Goal: Information Seeking & Learning: Learn about a topic

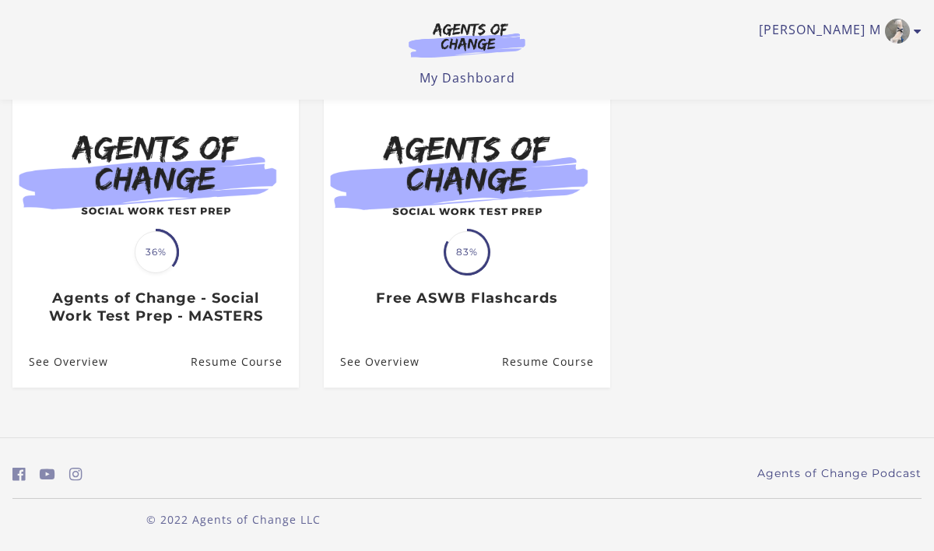
scroll to position [124, 0]
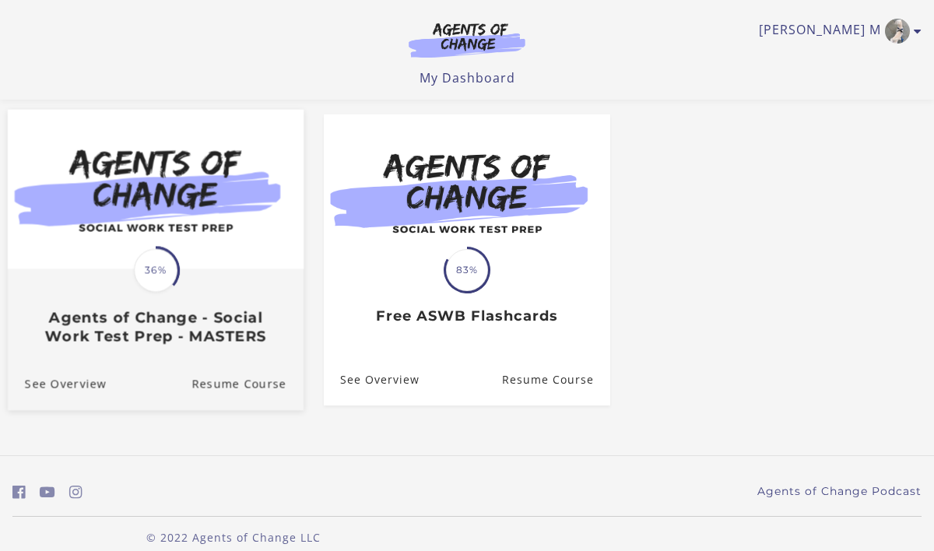
click at [132, 247] on span "36%" at bounding box center [132, 247] width 0 height 0
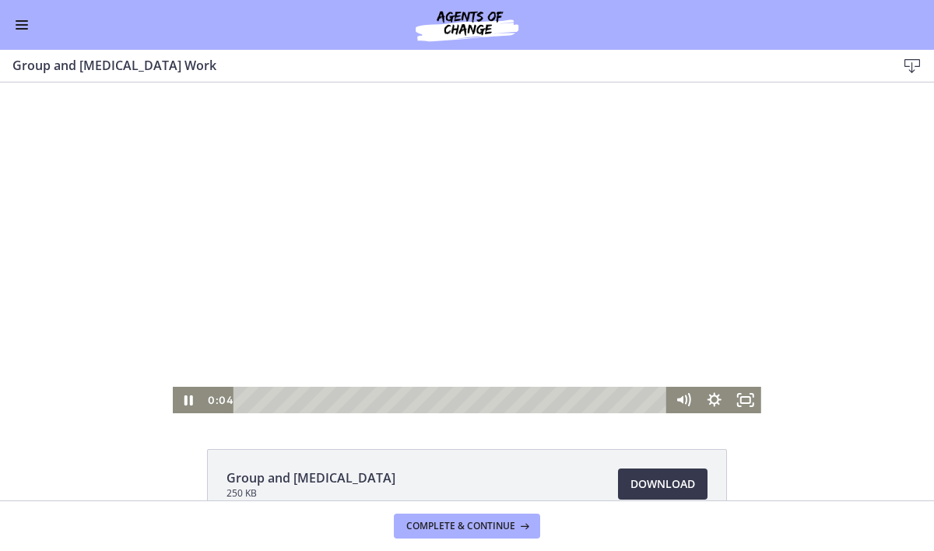
click at [465, 297] on div at bounding box center [467, 248] width 589 height 331
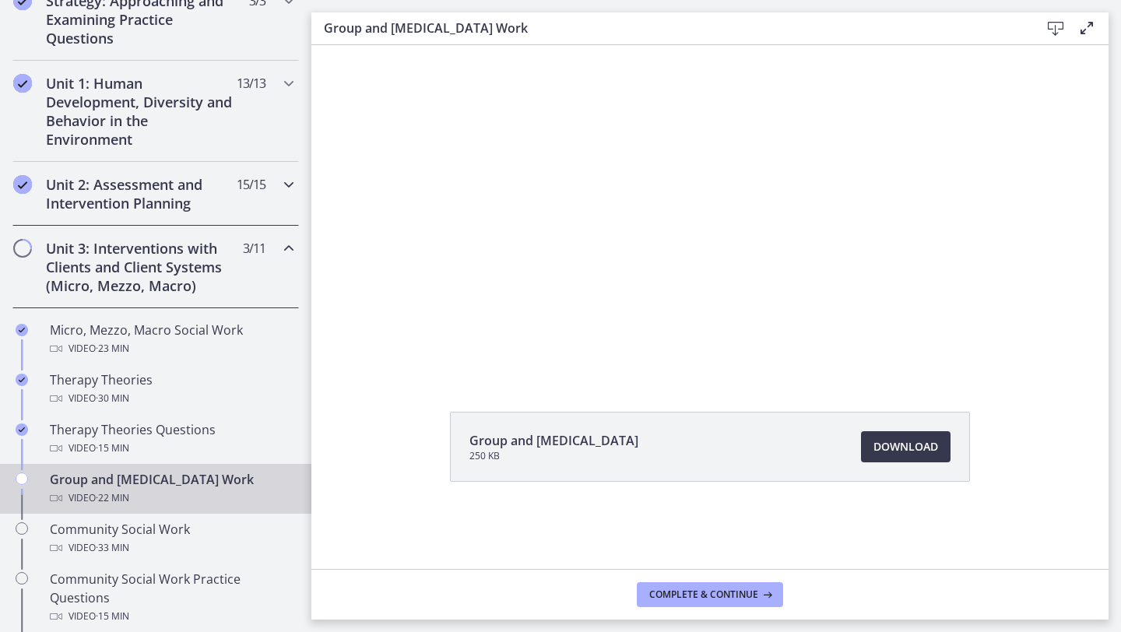
scroll to position [381, 0]
